Goal: Information Seeking & Learning: Find specific fact

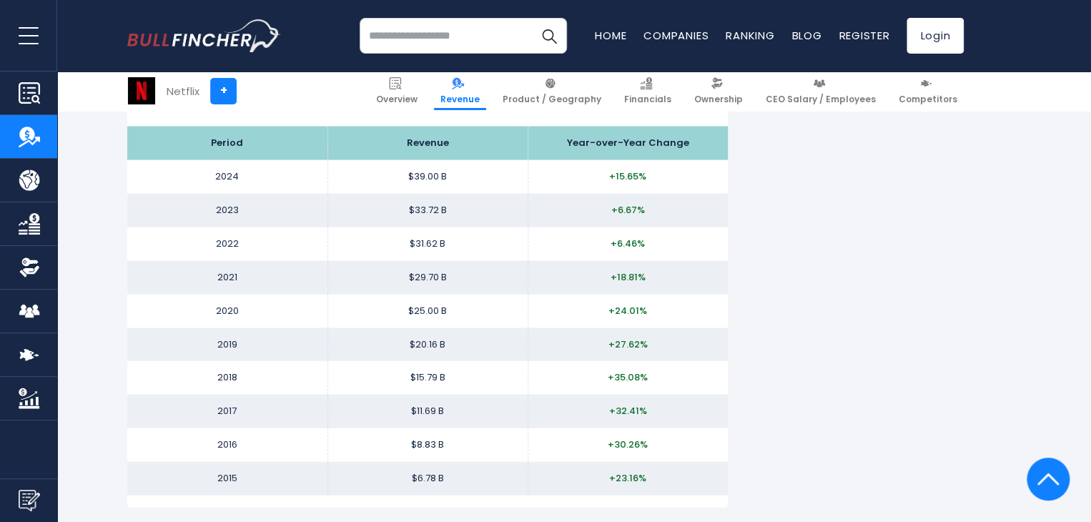
scroll to position [1429, 0]
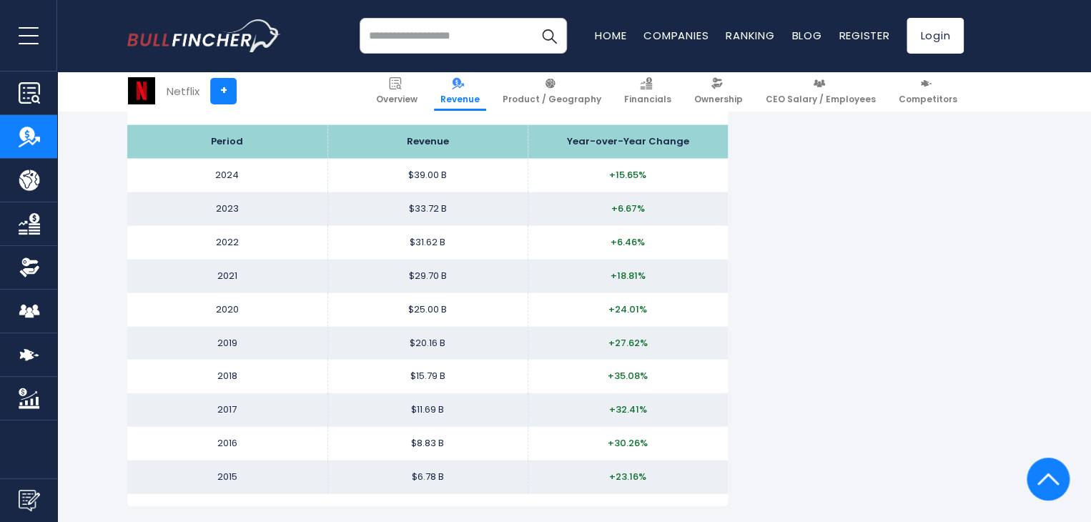
click at [84, 100] on section "Netflix + Overview Revenue Product / Geography Financials" at bounding box center [545, 90] width 1091 height 39
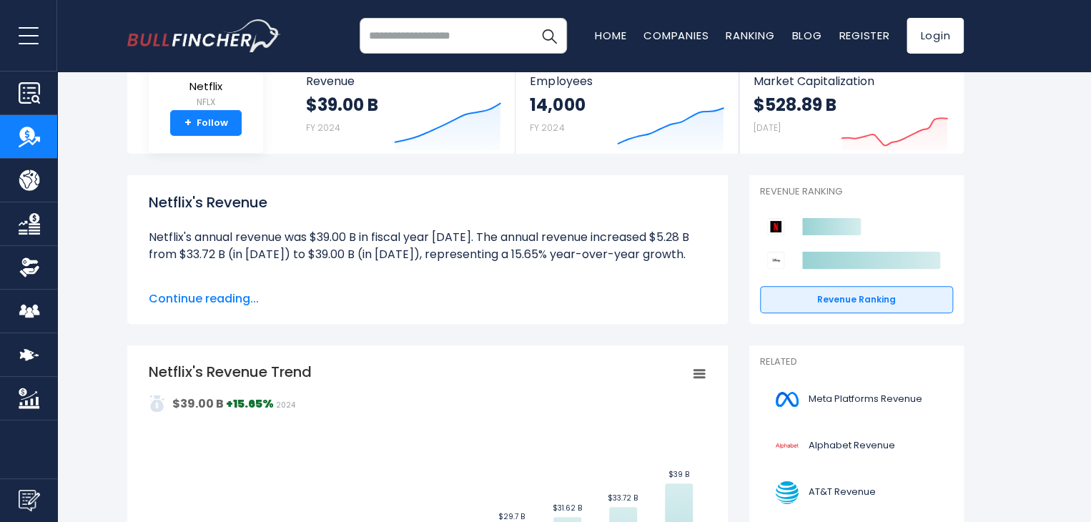
scroll to position [90, 0]
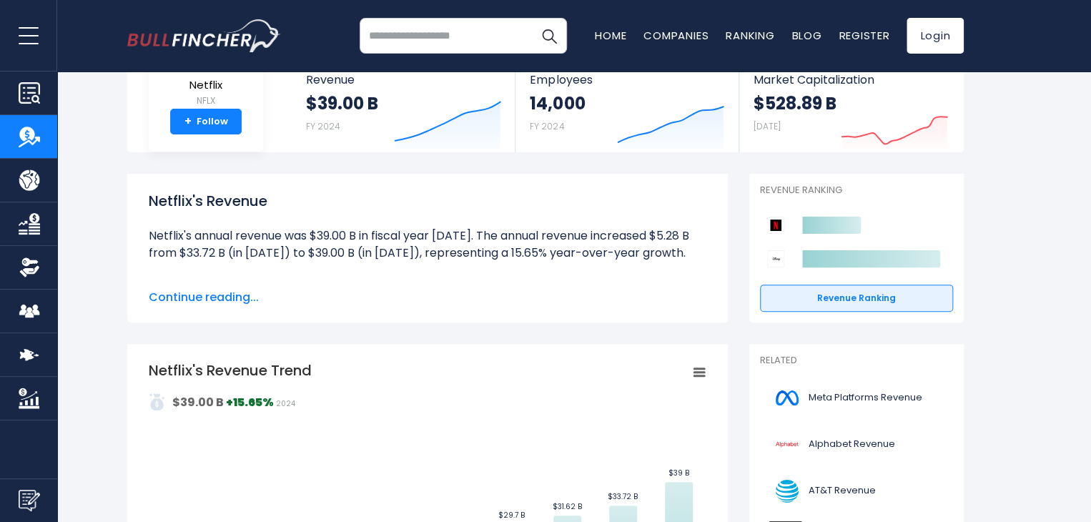
drag, startPoint x: 149, startPoint y: 235, endPoint x: 711, endPoint y: 247, distance: 562.6
click at [711, 247] on div "Netflix's Revenue Netflix's annual revenue was $39.00 B in fiscal year 2024. Th…" at bounding box center [427, 248] width 600 height 149
copy li "Netflix's annual revenue was $39.00 B in fiscal year 2024. The annual revenue i…"
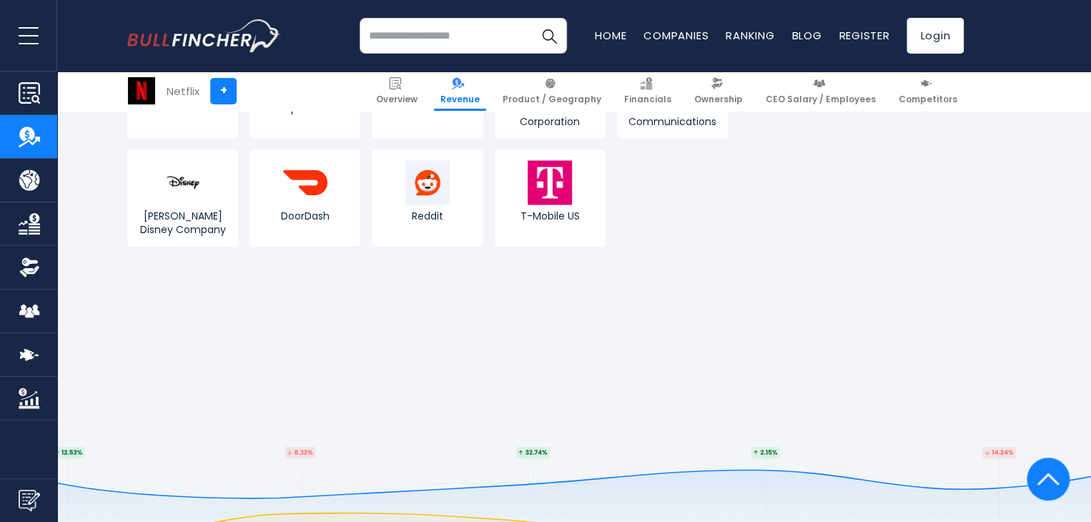
scroll to position [3911, 0]
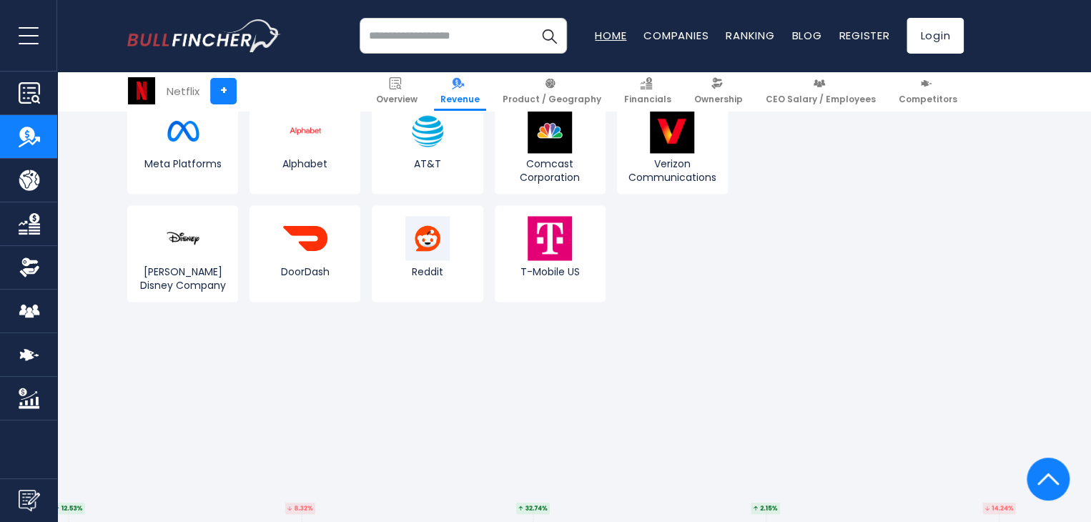
click at [611, 37] on link "Home" at bounding box center [610, 35] width 31 height 15
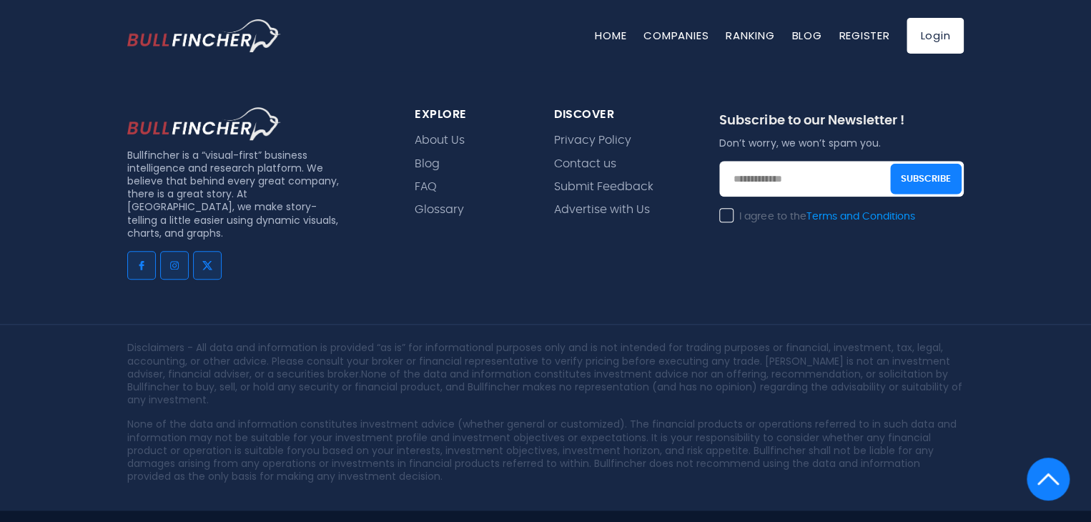
scroll to position [3293, 0]
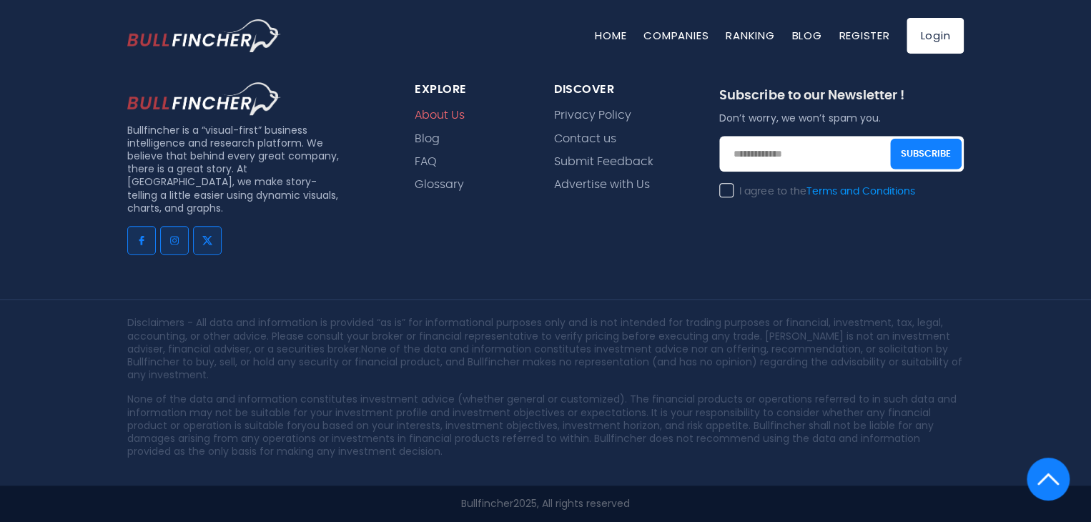
click at [454, 109] on link "About Us" at bounding box center [440, 116] width 50 height 14
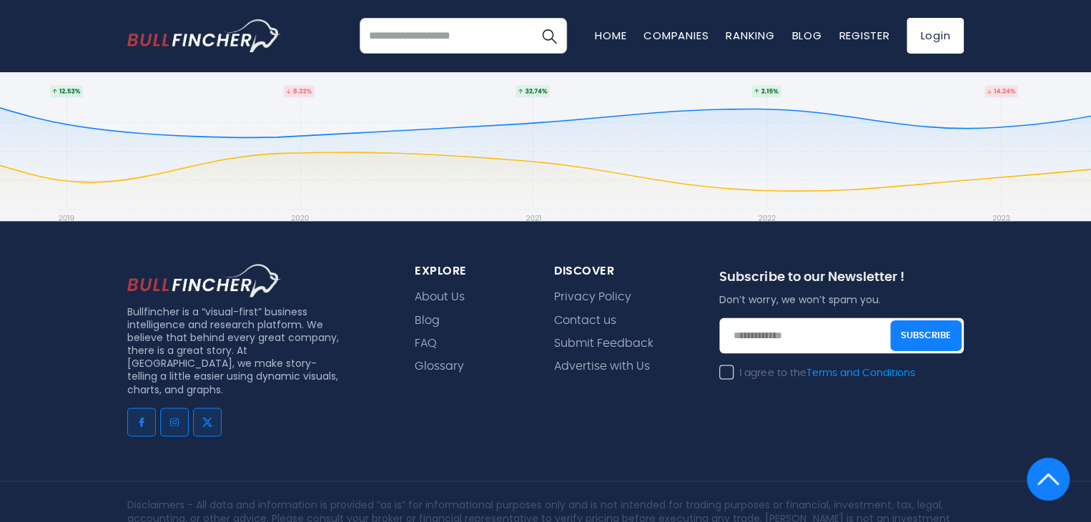
scroll to position [933, 0]
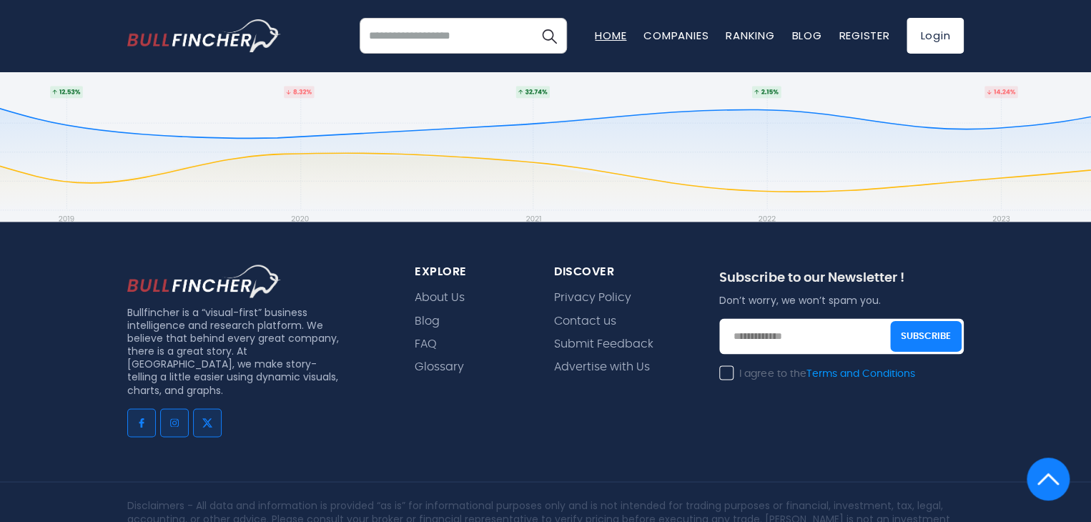
click at [599, 36] on link "Home" at bounding box center [610, 35] width 31 height 15
